Goal: Find specific page/section: Find specific page/section

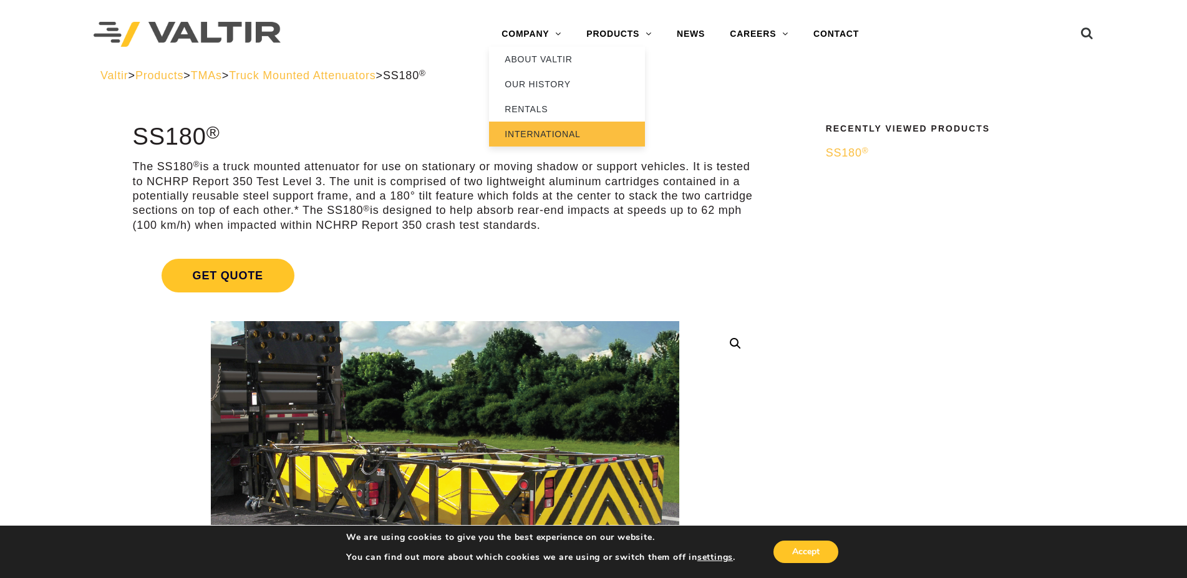
click at [524, 135] on link "INTERNATIONAL" at bounding box center [567, 134] width 156 height 25
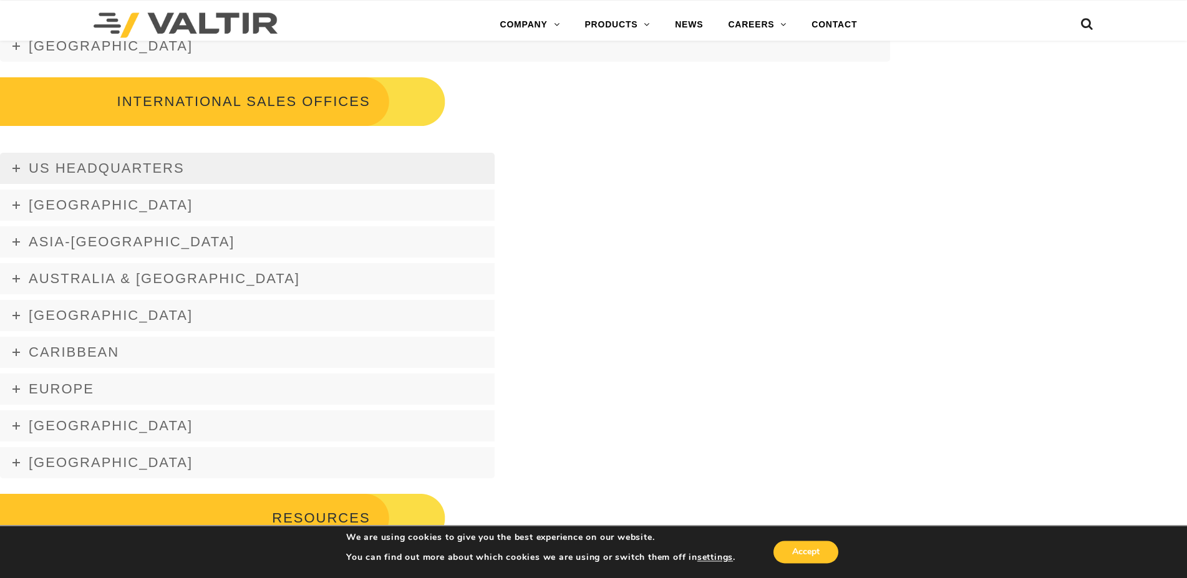
scroll to position [1909, 0]
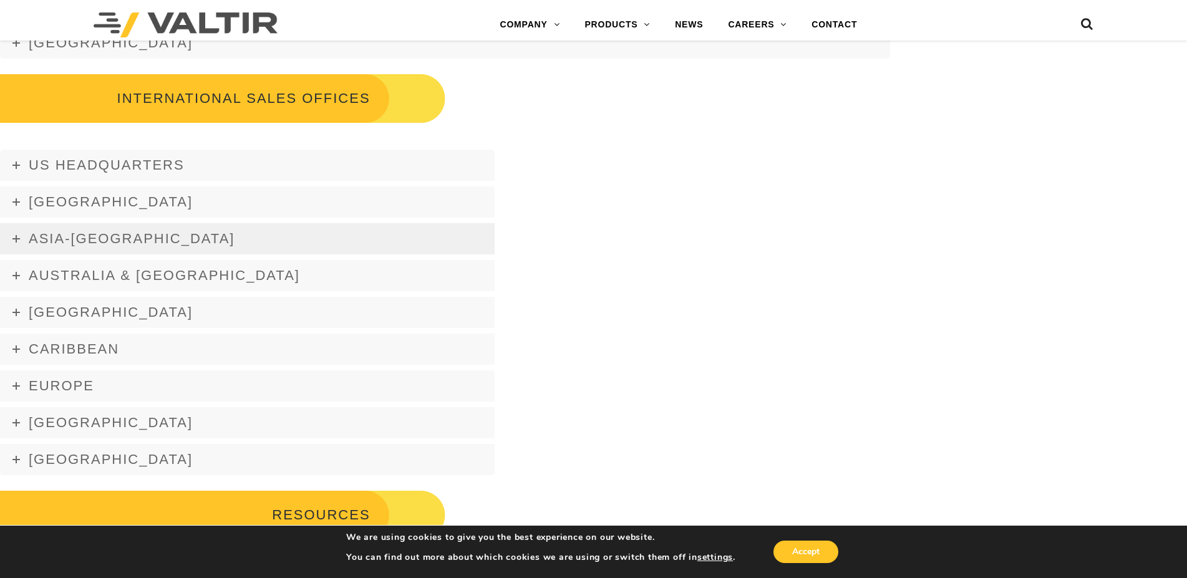
click at [130, 239] on span "Asia-[GEOGRAPHIC_DATA]" at bounding box center [132, 239] width 206 height 16
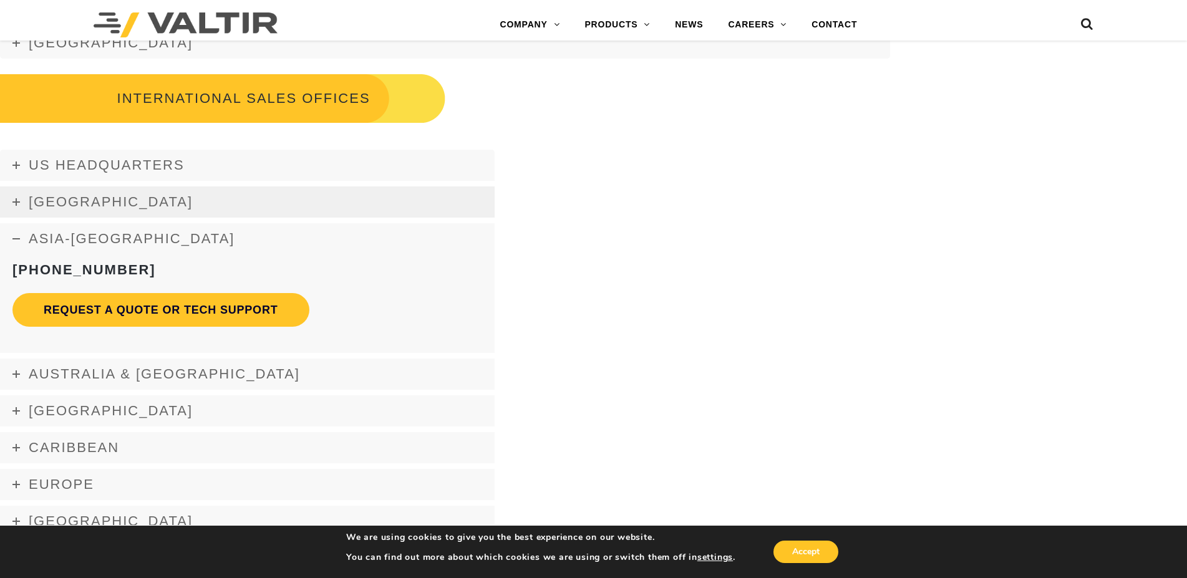
click at [89, 215] on link "Africa" at bounding box center [247, 202] width 495 height 31
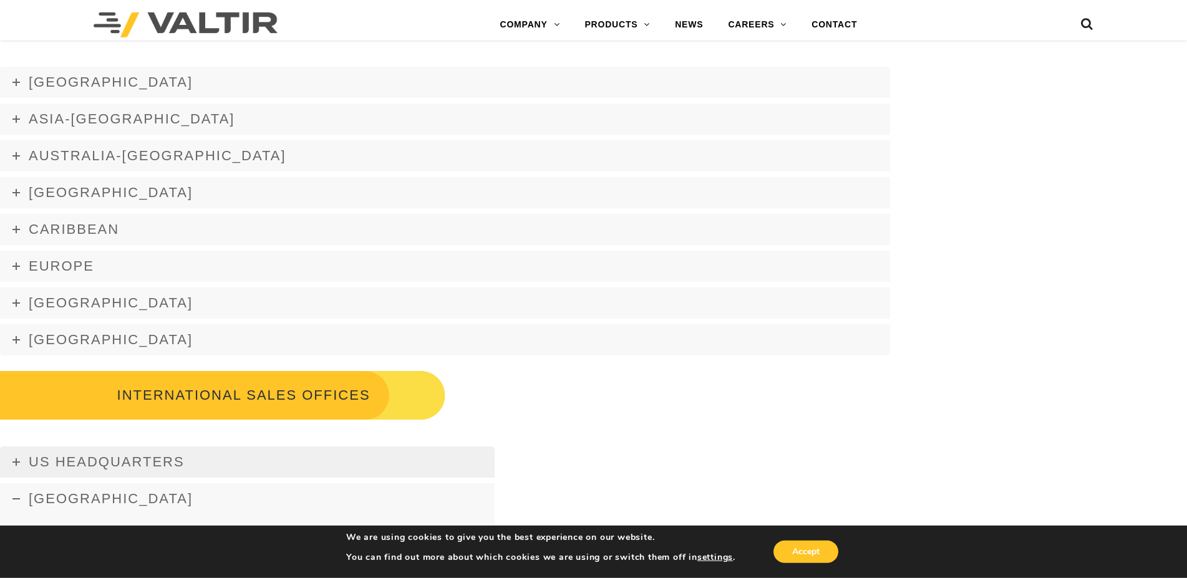
scroll to position [1591, 0]
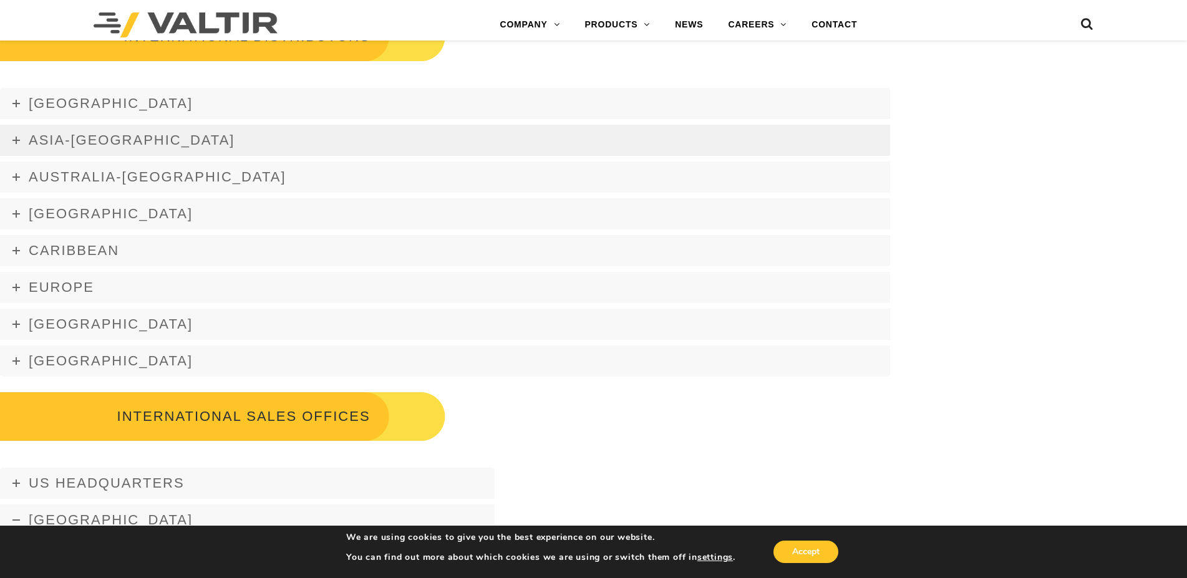
click at [92, 137] on span "Asia-Pacific" at bounding box center [132, 140] width 206 height 16
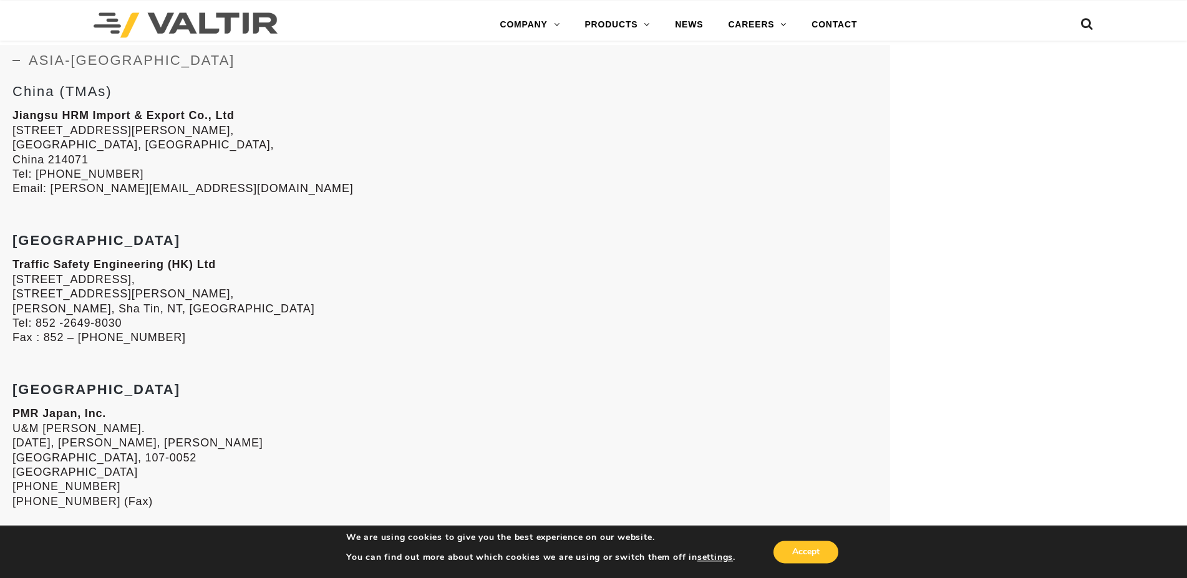
scroll to position [1591, 0]
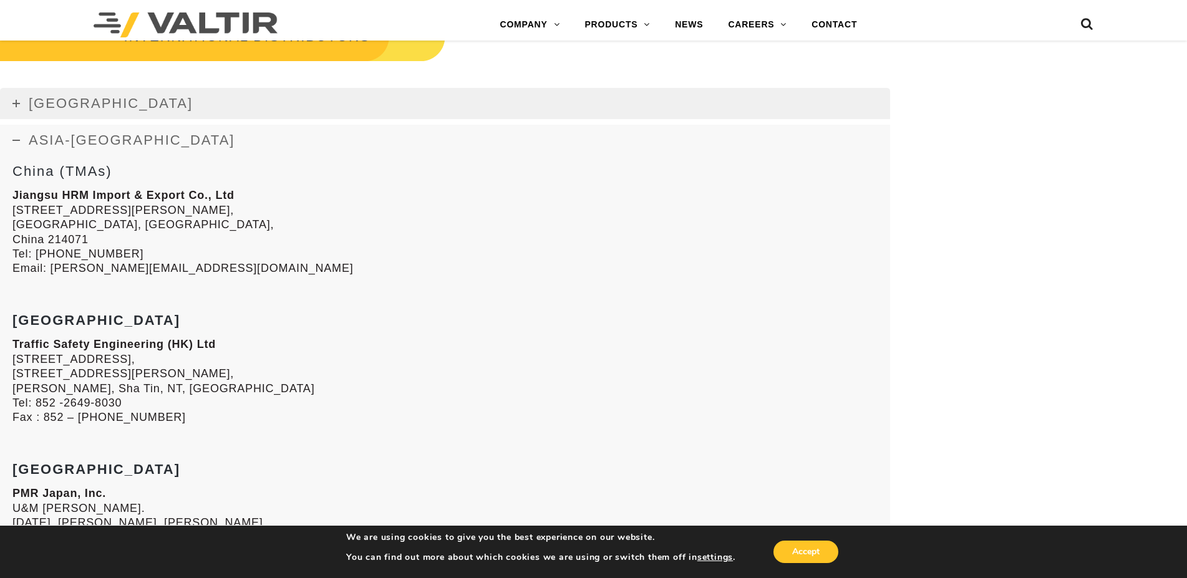
click at [135, 100] on link "Africa" at bounding box center [445, 103] width 890 height 31
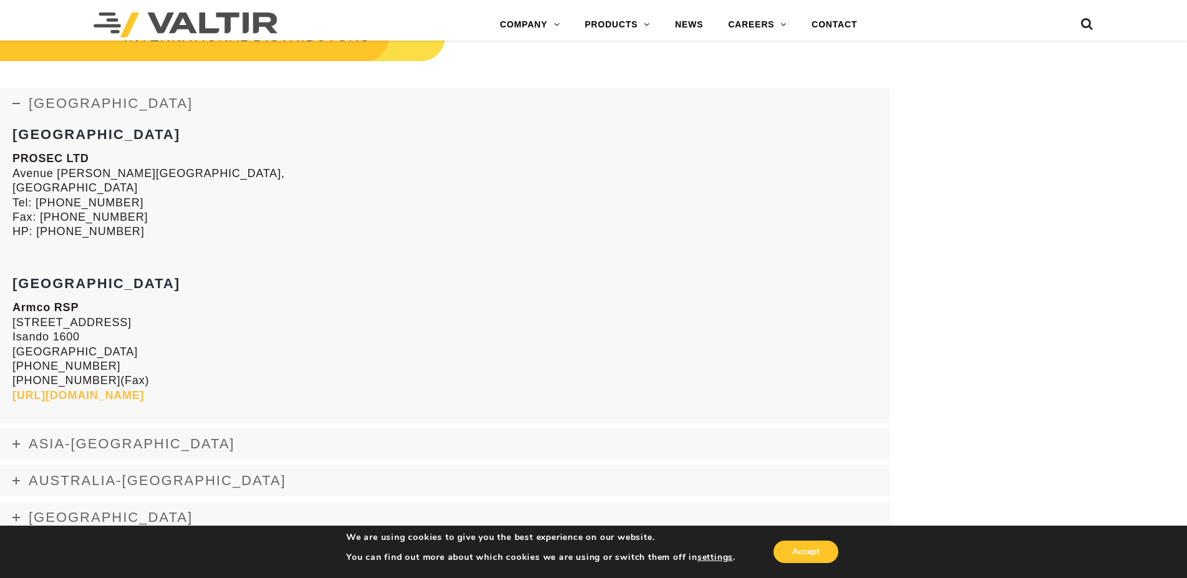
click at [135, 100] on link "Africa" at bounding box center [445, 103] width 890 height 31
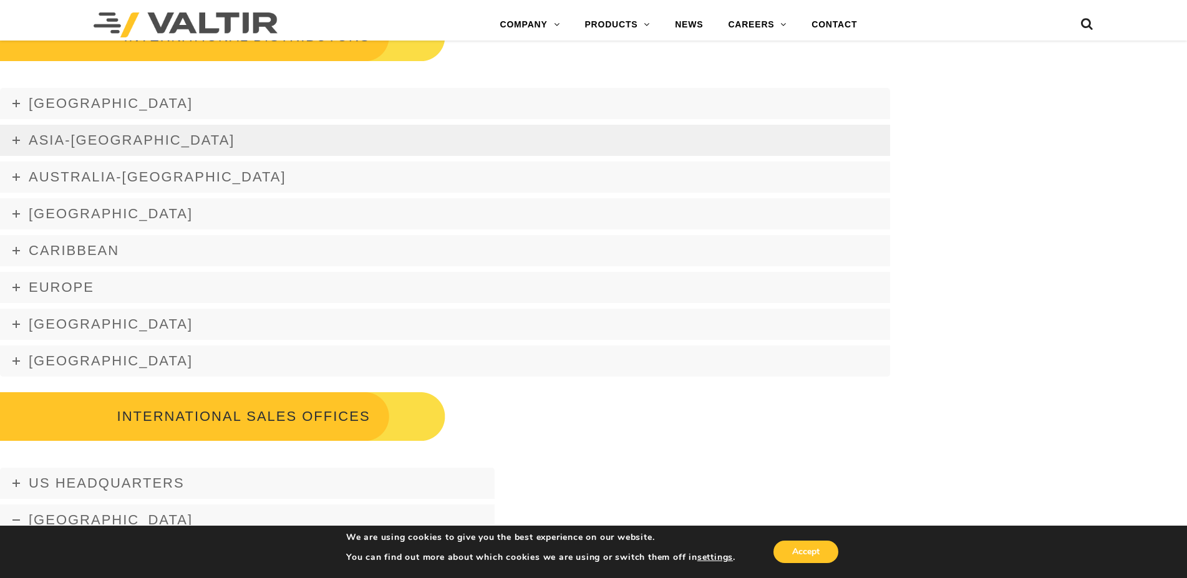
click at [102, 140] on span "Asia-Pacific" at bounding box center [132, 140] width 206 height 16
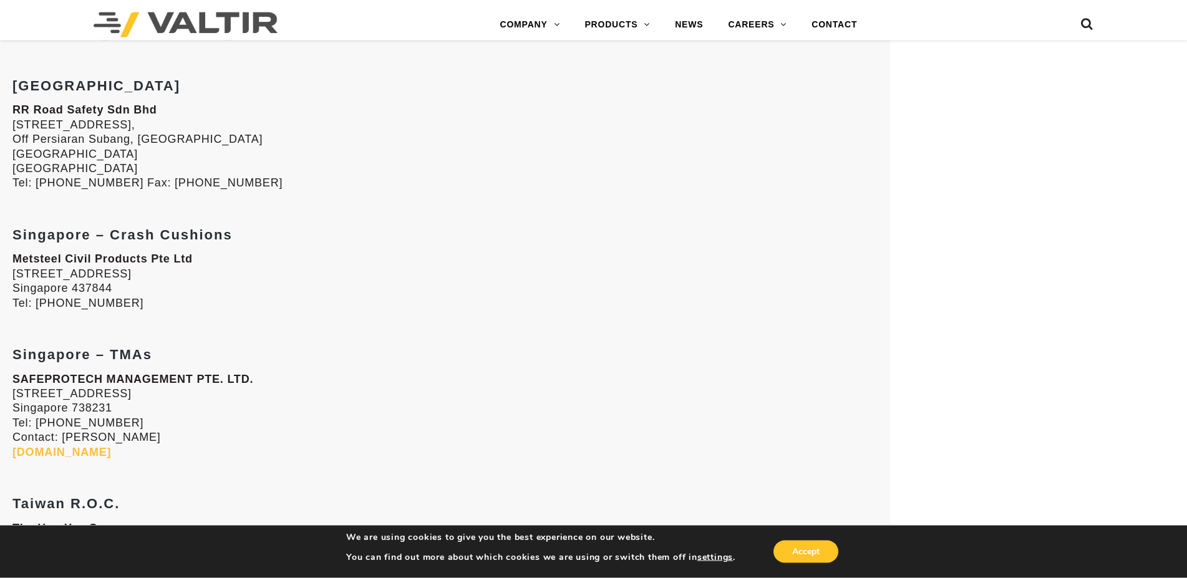
scroll to position [2418, 0]
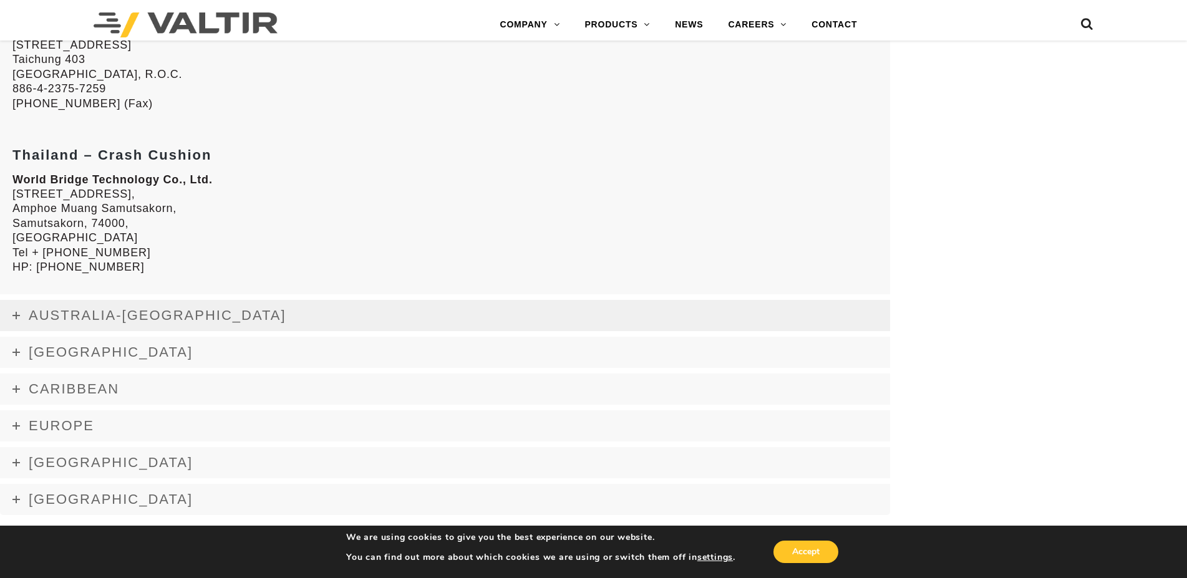
click at [129, 311] on span "Australia-New Zealand" at bounding box center [158, 316] width 258 height 16
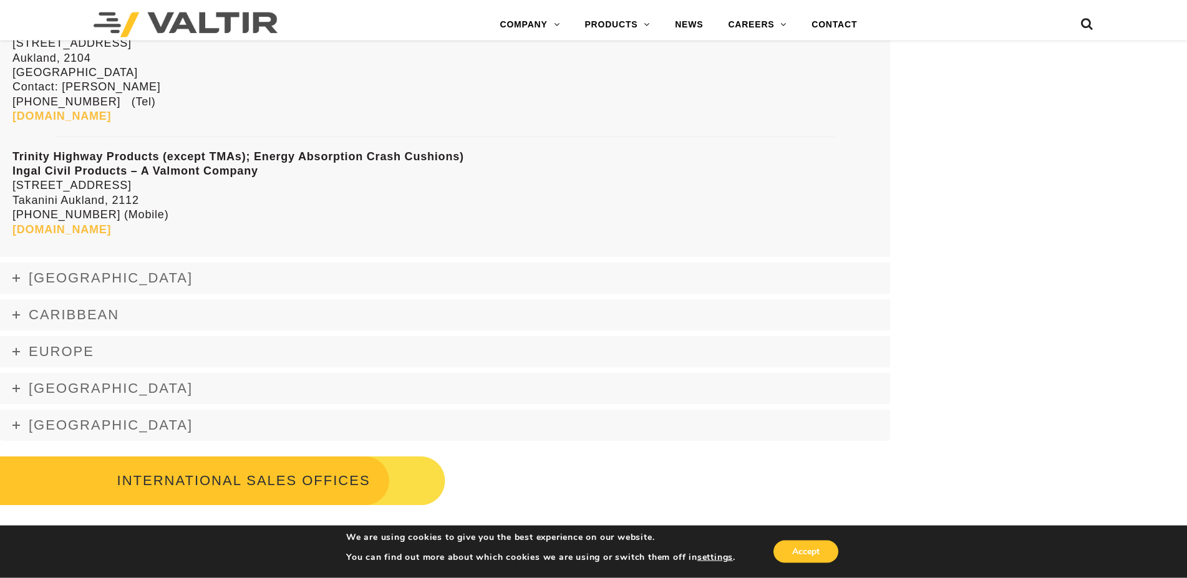
scroll to position [1975, 0]
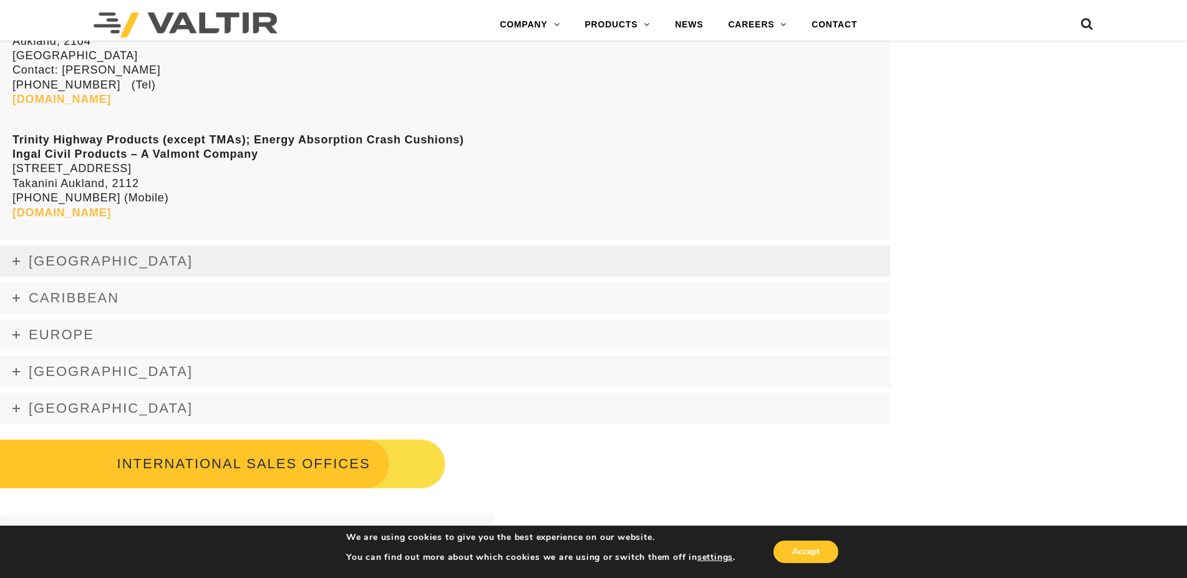
click at [112, 257] on link "Canada" at bounding box center [445, 261] width 890 height 31
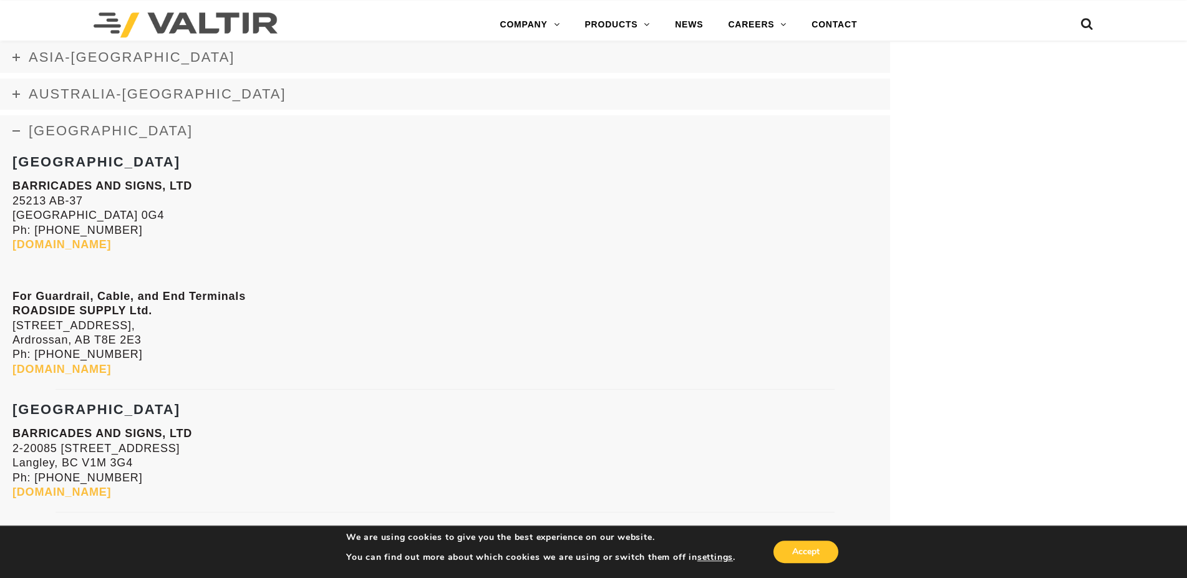
scroll to position [1631, 0]
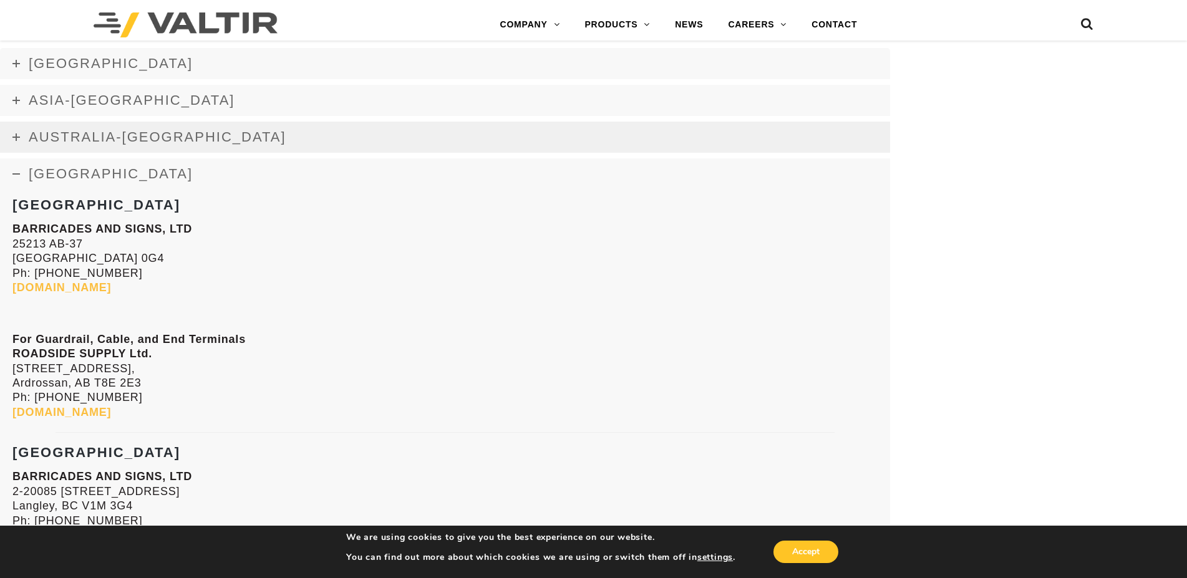
click at [124, 124] on link "Australia-New Zealand" at bounding box center [445, 137] width 890 height 31
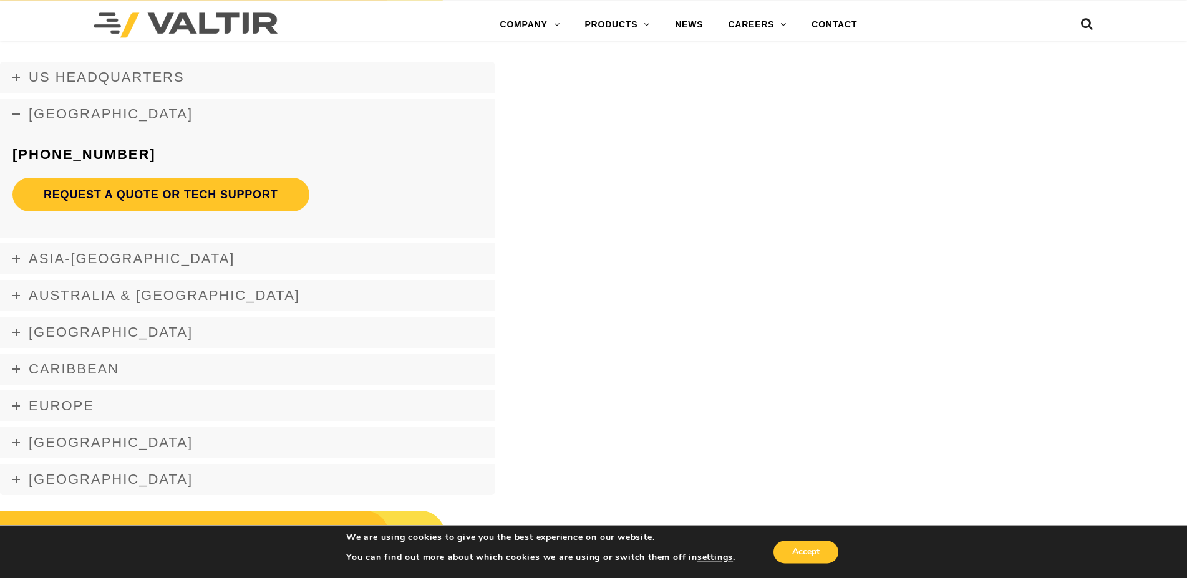
scroll to position [2458, 0]
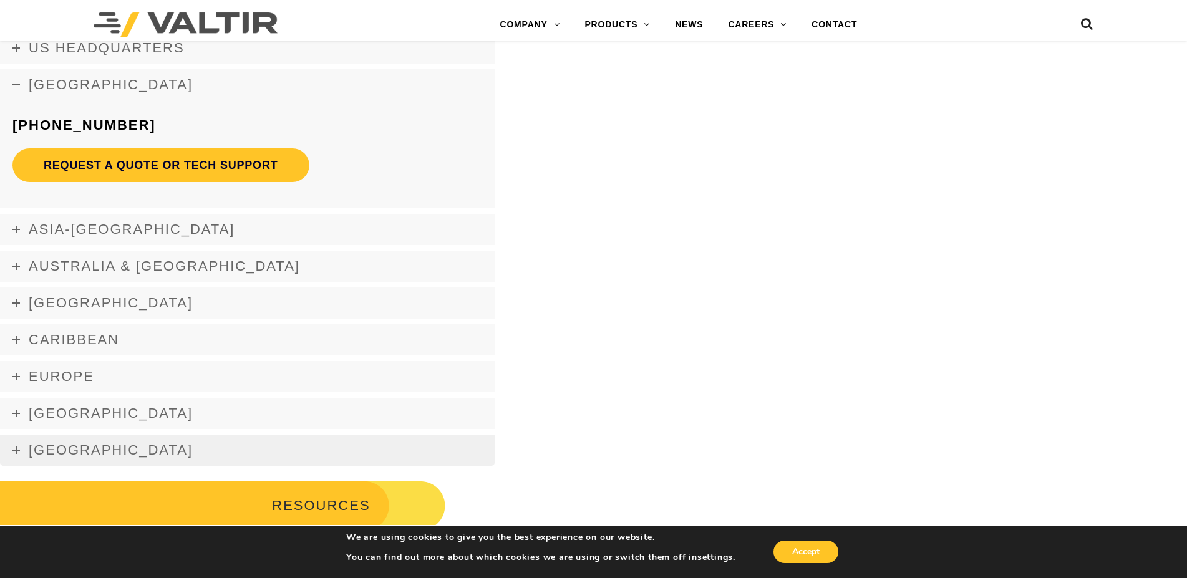
click at [61, 443] on span "Middle East" at bounding box center [111, 450] width 164 height 16
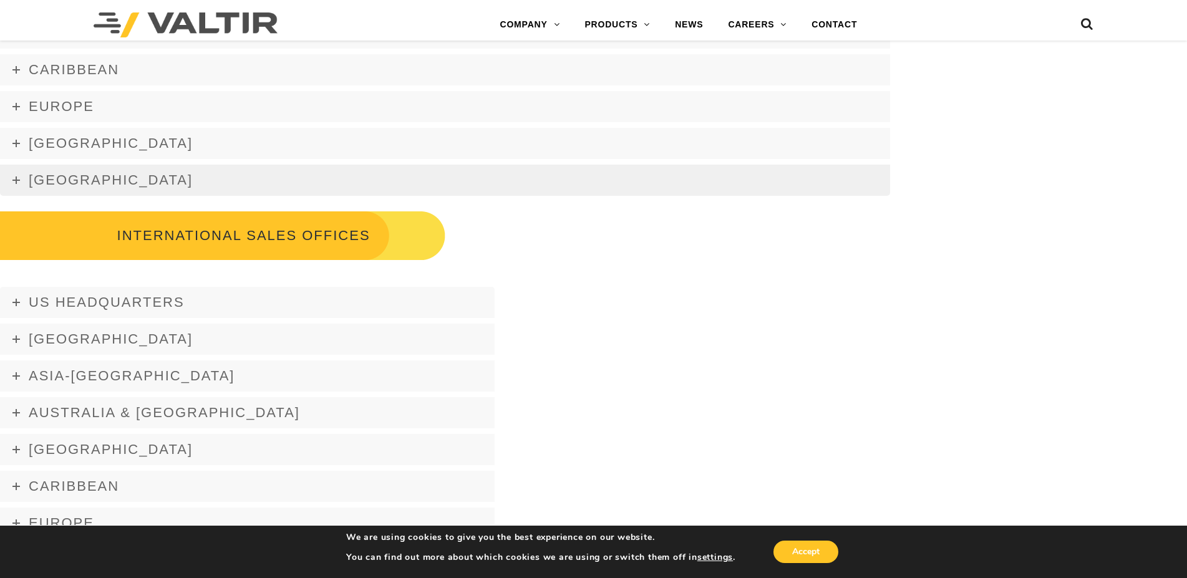
click at [84, 182] on span "Middle East" at bounding box center [111, 180] width 164 height 16
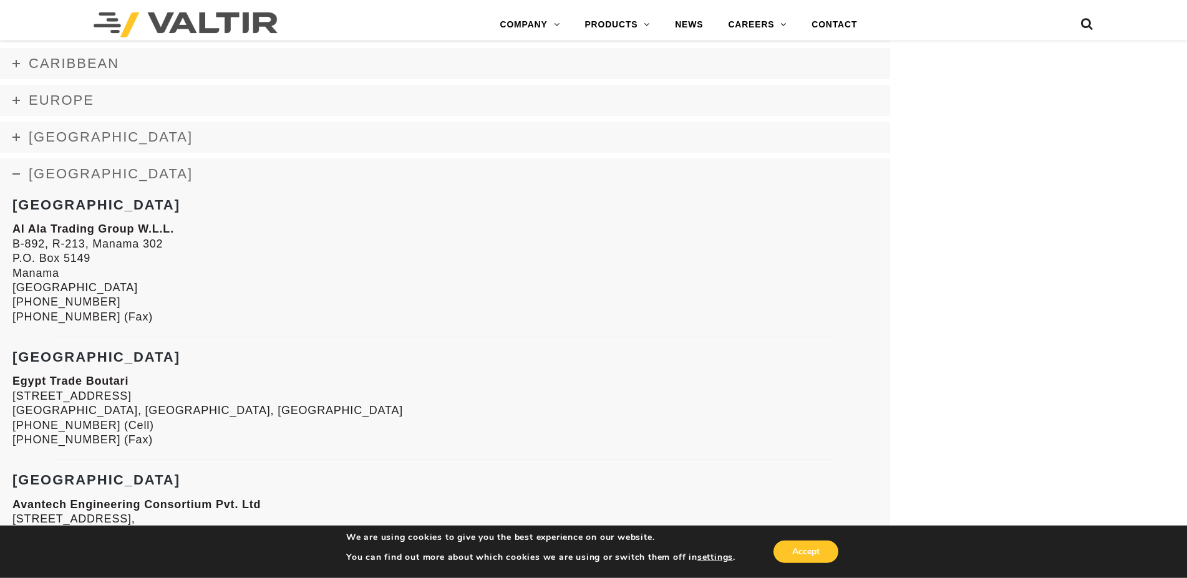
scroll to position [1731, 0]
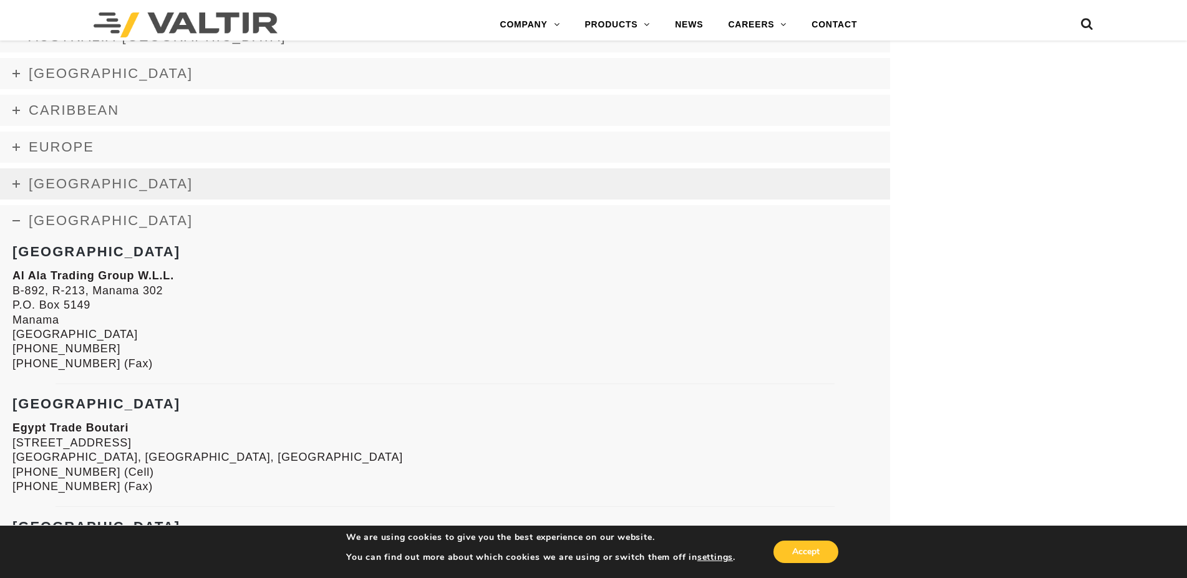
click at [133, 187] on span "Latin America" at bounding box center [111, 184] width 164 height 16
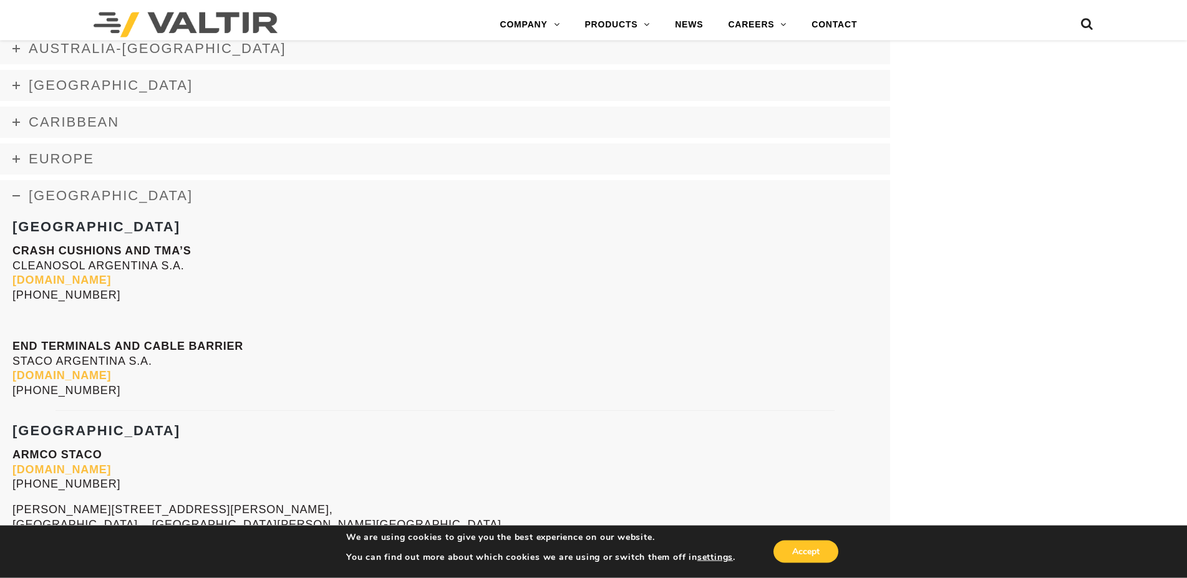
scroll to position [1667, 0]
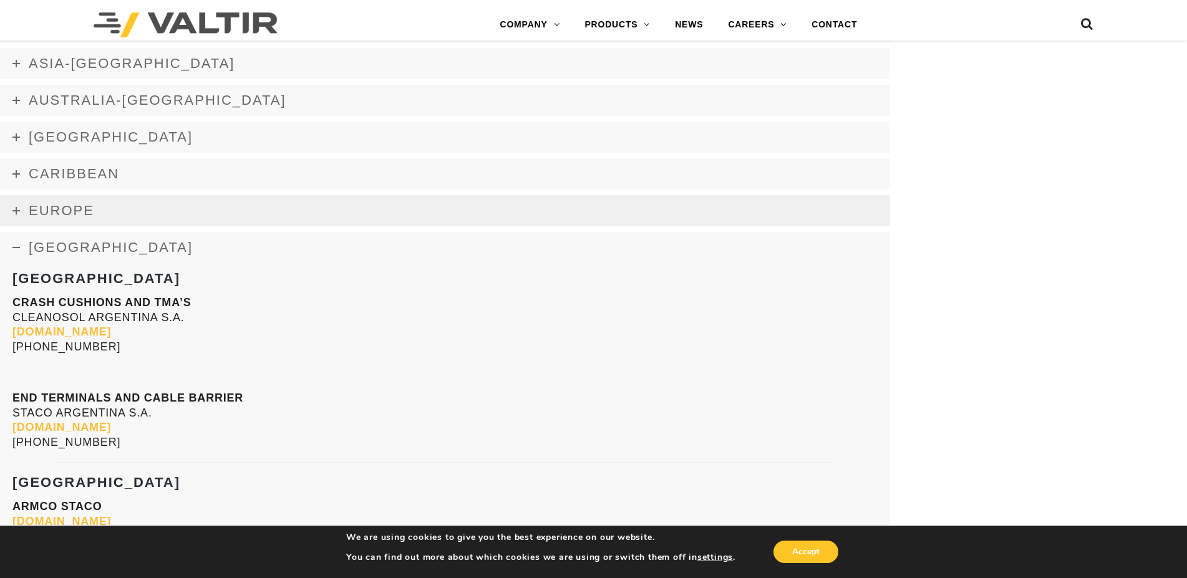
click at [125, 212] on link "Europe" at bounding box center [445, 210] width 890 height 31
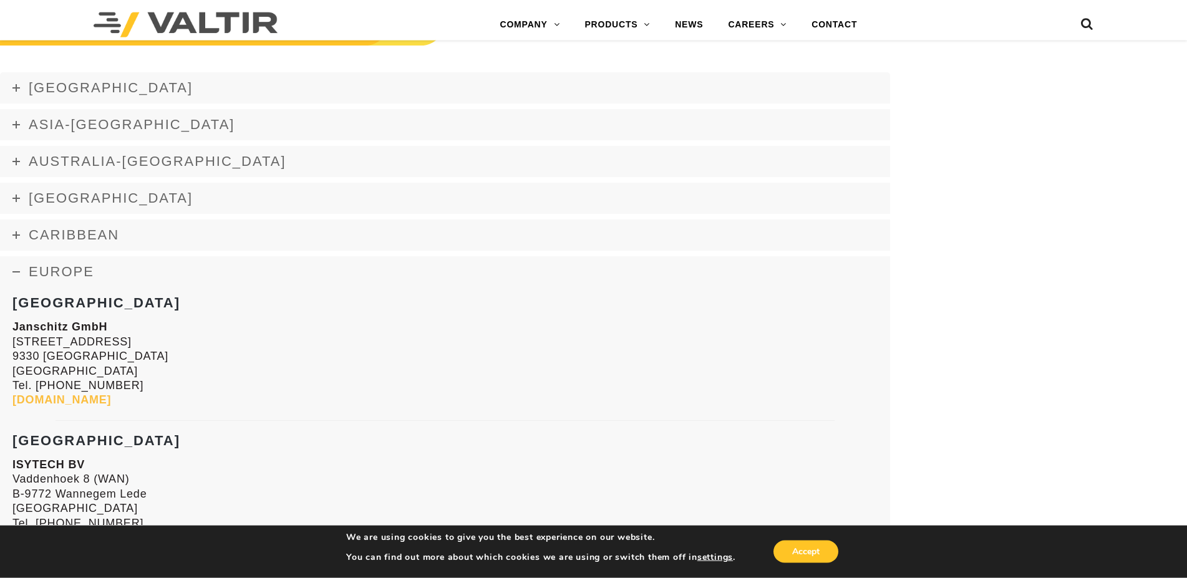
scroll to position [1604, 0]
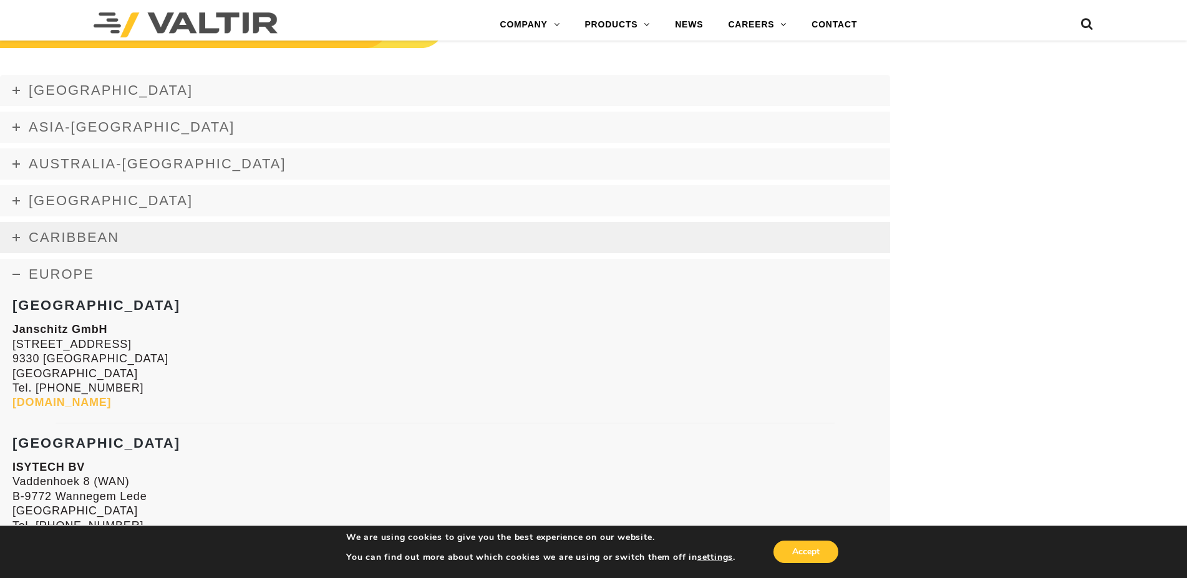
click at [90, 239] on span "Caribbean" at bounding box center [74, 238] width 90 height 16
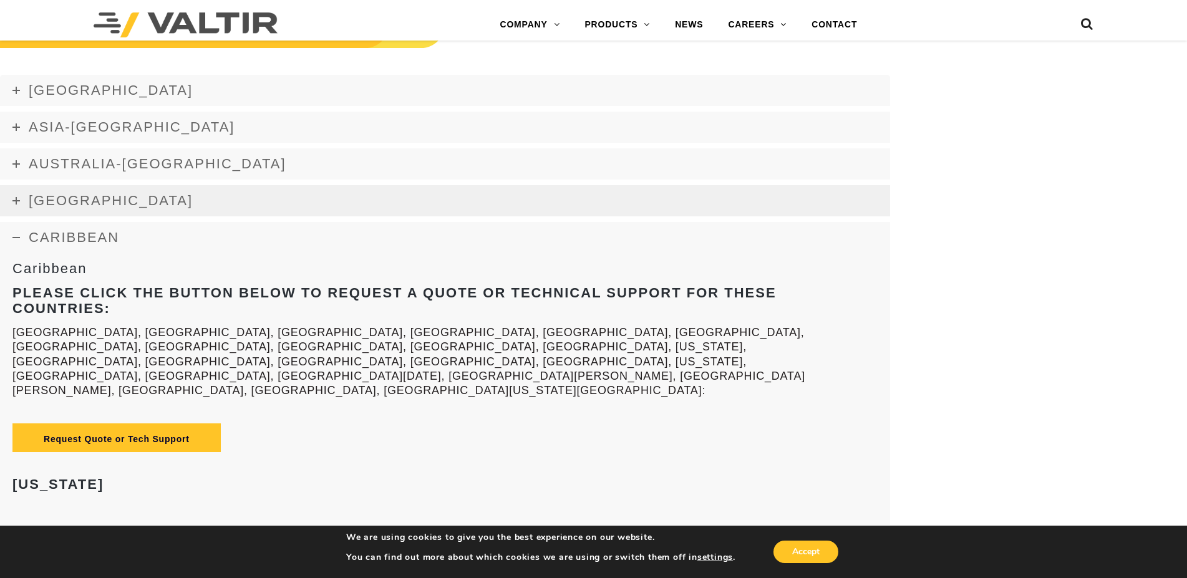
click at [91, 207] on span "Canada" at bounding box center [111, 201] width 164 height 16
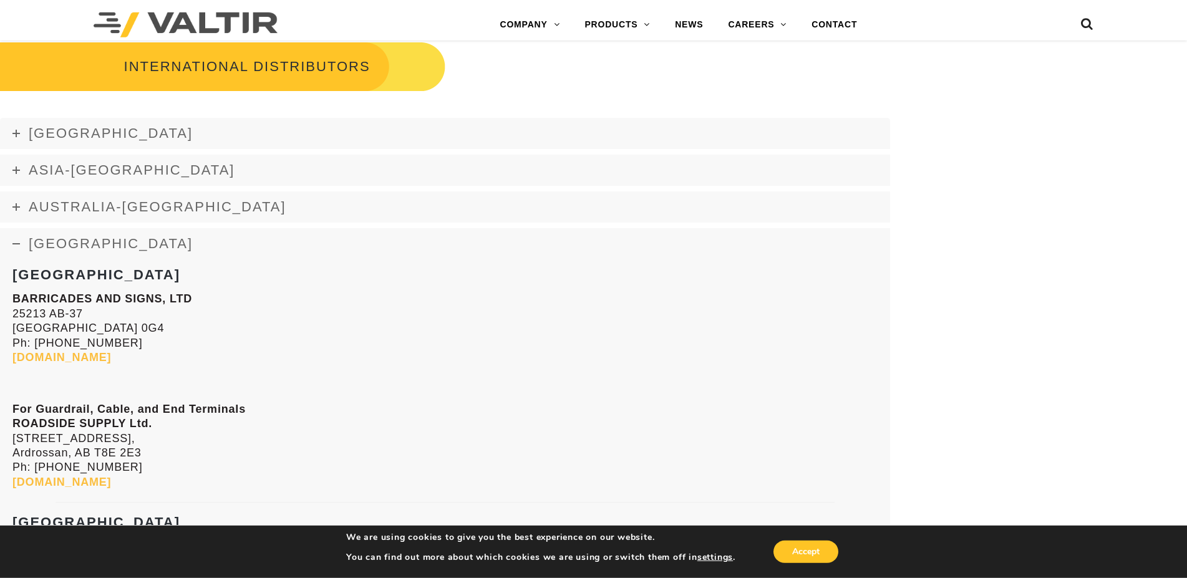
scroll to position [1540, 0]
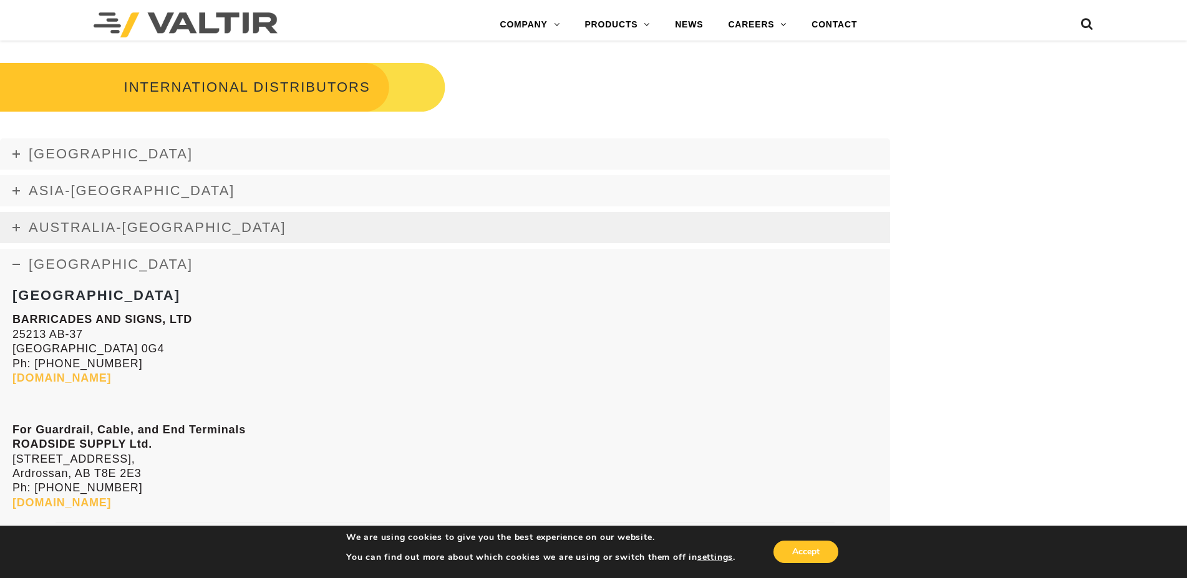
click at [93, 223] on span "Australia-New Zealand" at bounding box center [158, 228] width 258 height 16
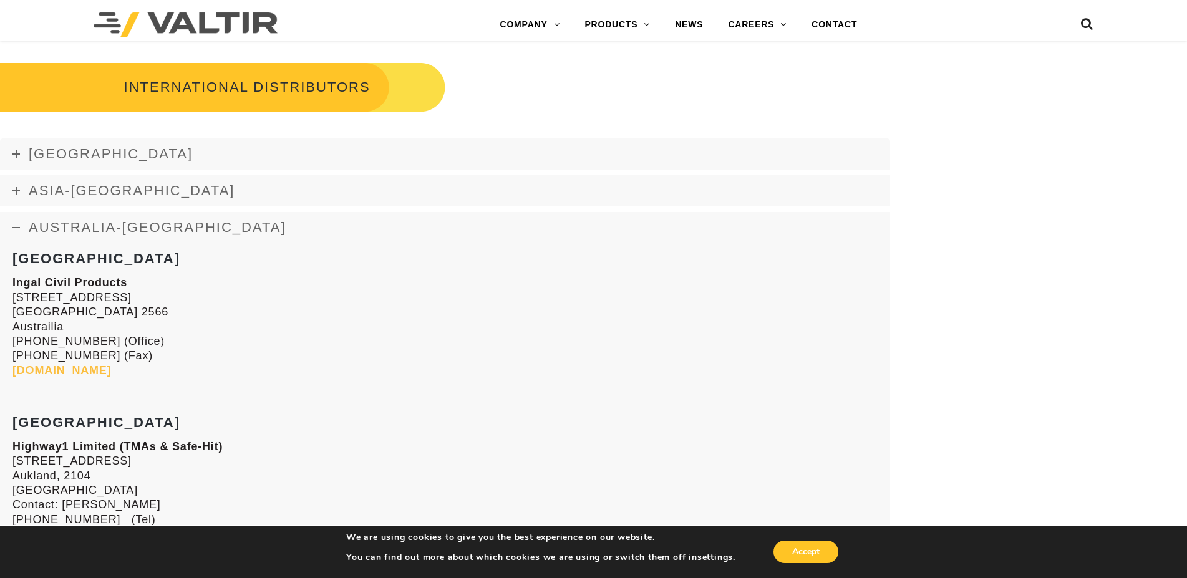
click at [840, 556] on div "Accept" at bounding box center [787, 552] width 105 height 26
click at [836, 556] on button "Accept" at bounding box center [805, 552] width 65 height 22
